Goal: Navigation & Orientation: Find specific page/section

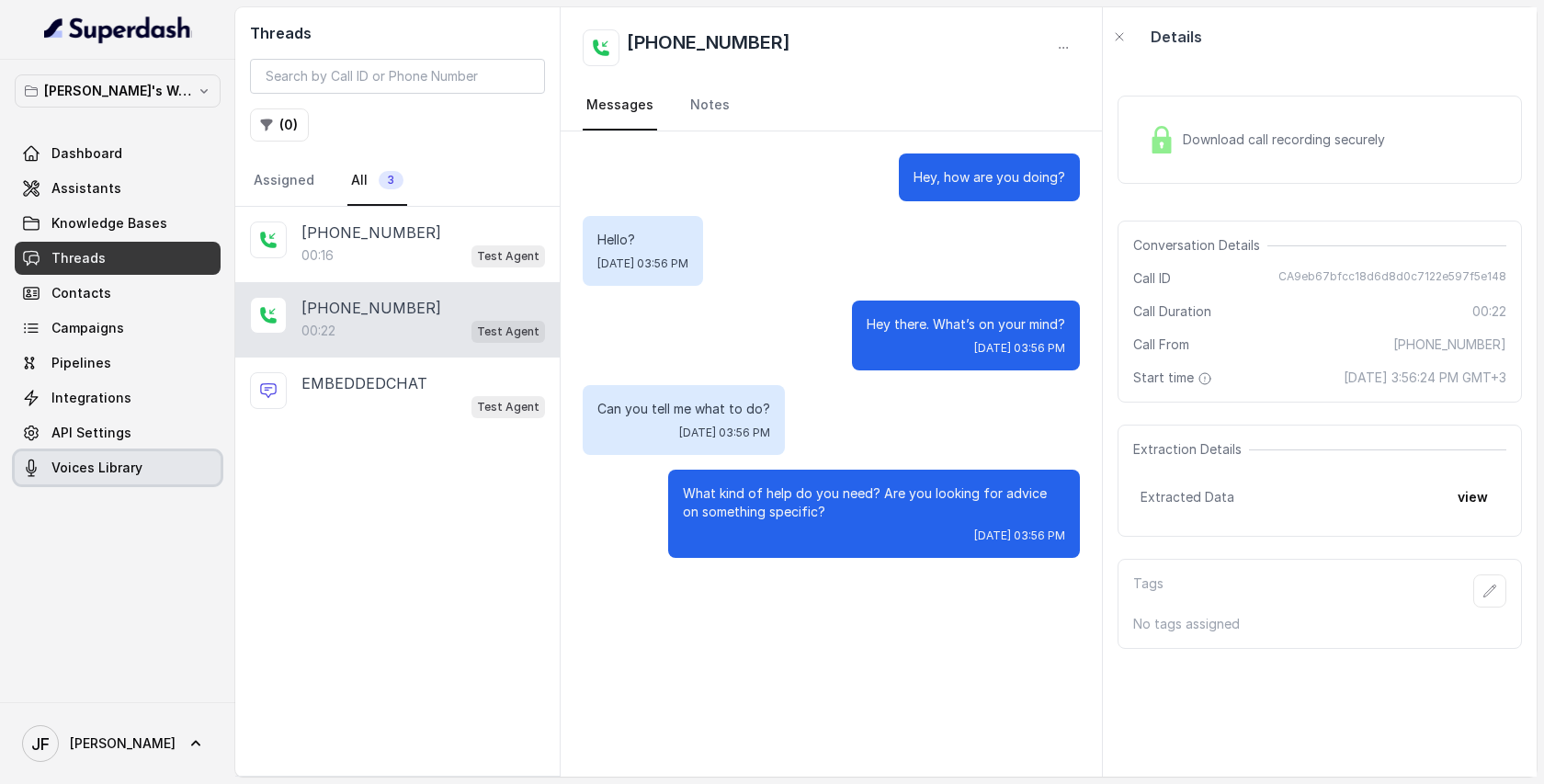
click at [126, 473] on span "Voices Library" at bounding box center [97, 467] width 91 height 18
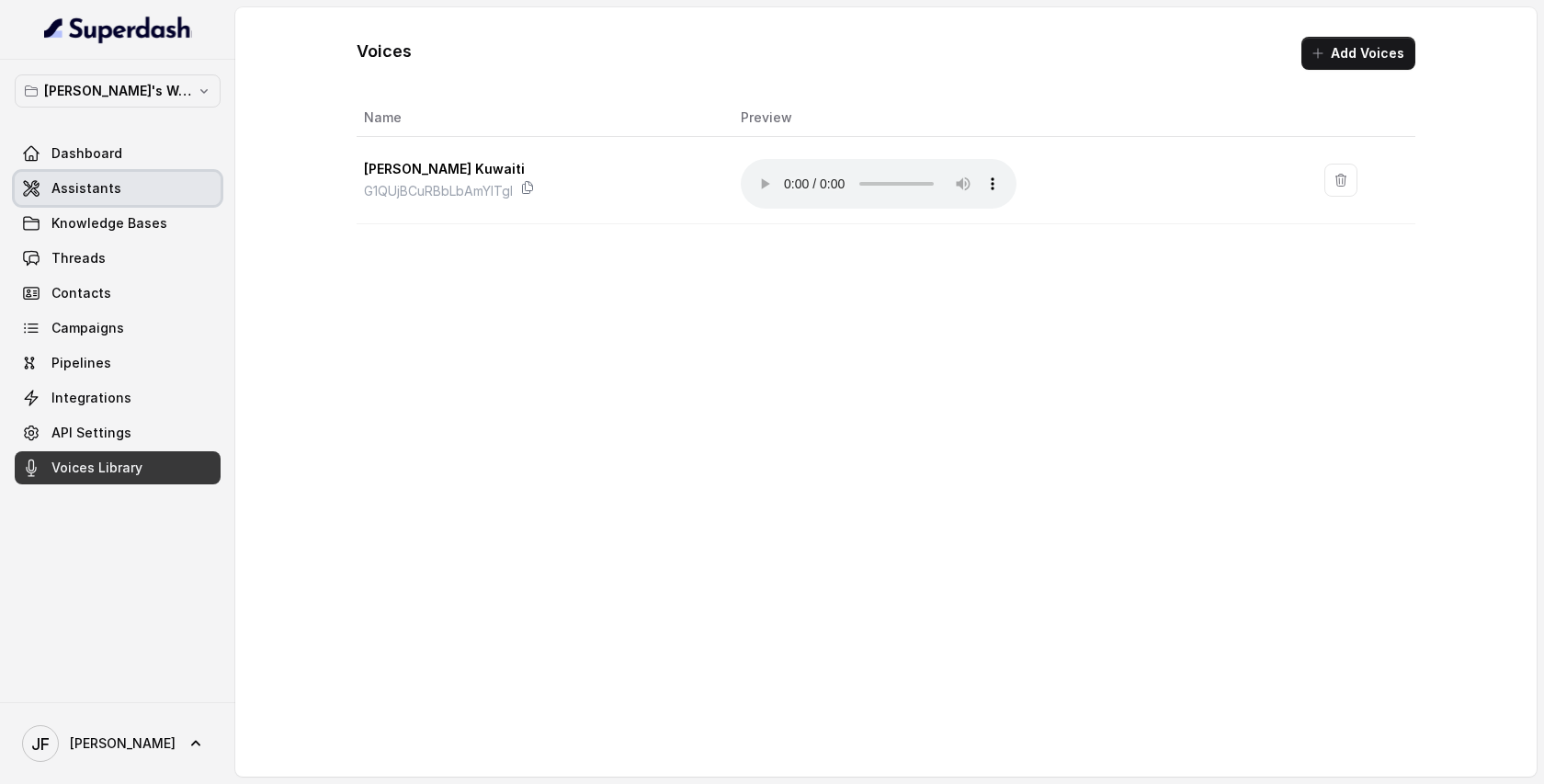
click at [92, 186] on span "Assistants" at bounding box center [87, 188] width 70 height 18
